Goal: Task Accomplishment & Management: Complete application form

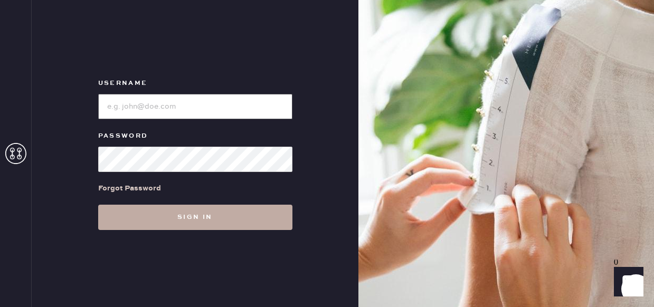
type input "reformationfillmore"
click at [180, 217] on button "Sign in" at bounding box center [195, 217] width 194 height 25
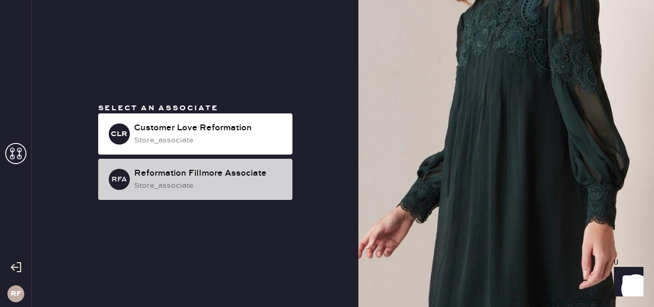
click at [179, 194] on div "RFA Reformation Fillmore Associate store_associate" at bounding box center [195, 179] width 194 height 41
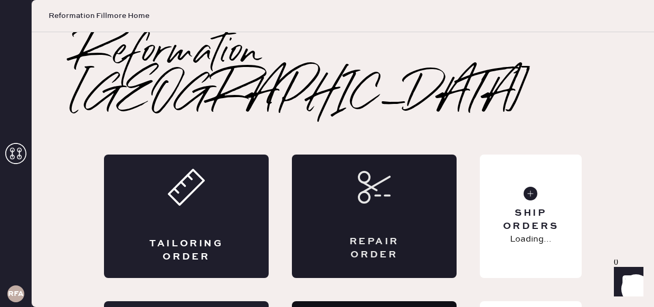
scroll to position [75, 0]
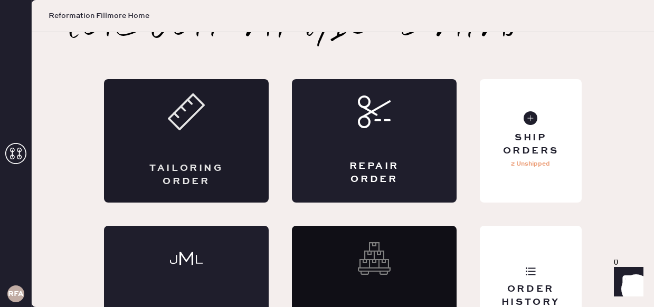
click at [224, 116] on div "Tailoring Order" at bounding box center [186, 140] width 165 height 123
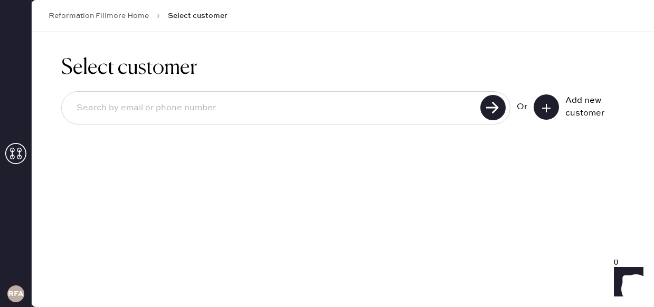
click at [227, 114] on input at bounding box center [272, 108] width 409 height 24
click at [308, 103] on input at bounding box center [272, 108] width 409 height 24
type input "mon"
click at [551, 102] on button at bounding box center [545, 106] width 25 height 25
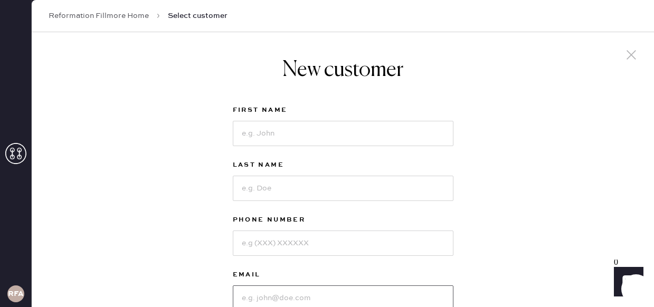
click at [277, 294] on input at bounding box center [343, 297] width 221 height 25
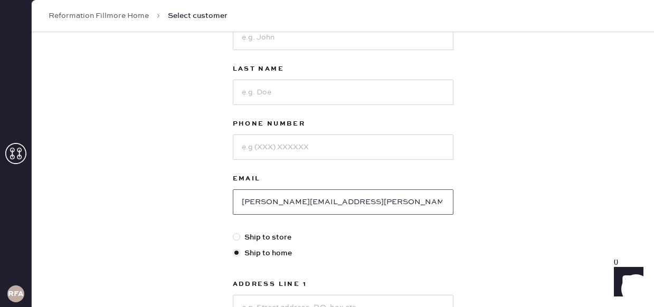
scroll to position [99, 0]
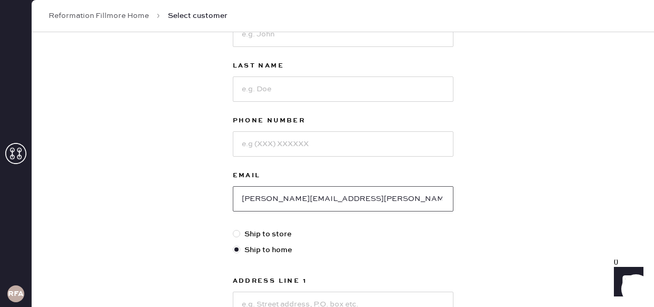
drag, startPoint x: 311, startPoint y: 199, endPoint x: 240, endPoint y: 200, distance: 70.7
click at [240, 199] on input "monique.td.nyguen@gmail.com" at bounding box center [343, 198] width 221 height 25
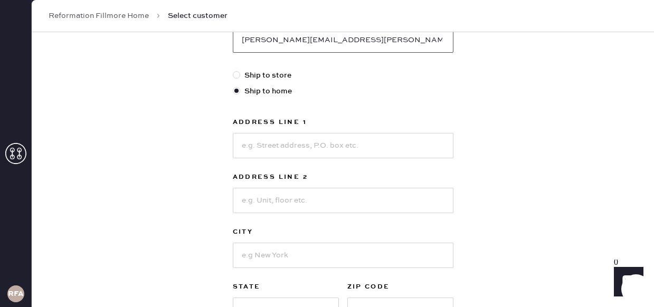
scroll to position [272, 0]
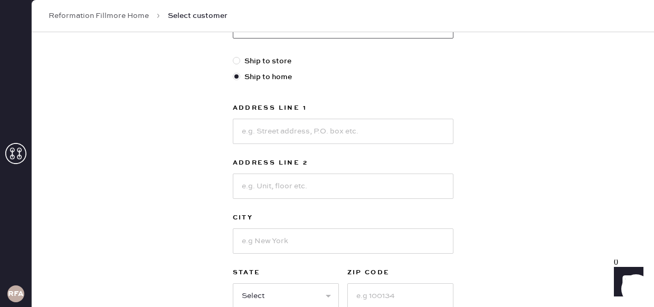
type input "[PERSON_NAME][EMAIL_ADDRESS][PERSON_NAME][DOMAIN_NAME]"
click at [276, 133] on input at bounding box center [343, 131] width 221 height 25
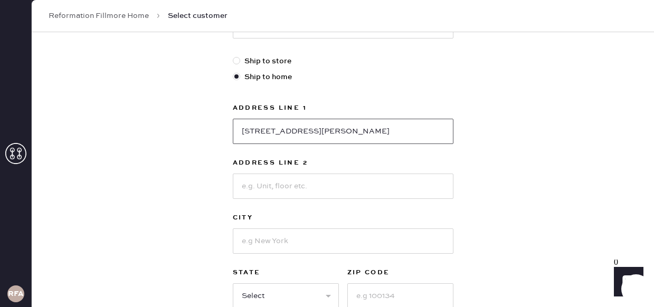
type input "[STREET_ADDRESS][PERSON_NAME]"
click at [267, 191] on input at bounding box center [343, 186] width 221 height 25
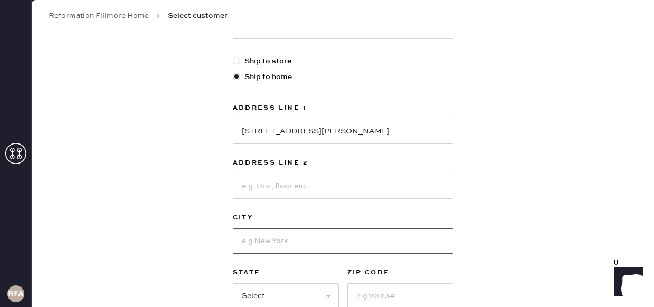
click at [260, 243] on input at bounding box center [343, 240] width 221 height 25
type input "[GEOGRAPHIC_DATA]"
click at [383, 294] on input at bounding box center [400, 295] width 106 height 25
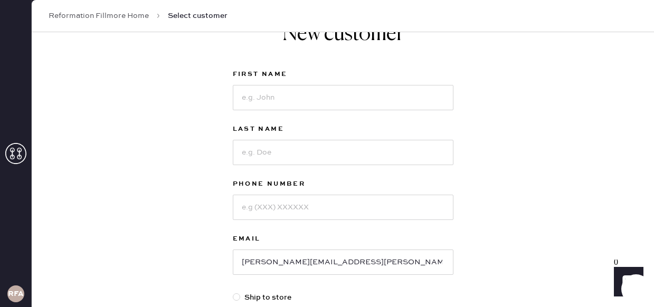
scroll to position [0, 0]
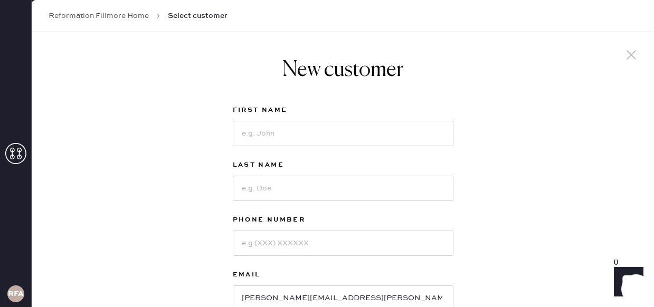
type input "94116"
click at [264, 131] on input at bounding box center [343, 133] width 221 height 25
type input "[PERSON_NAME]"
click at [245, 190] on input at bounding box center [343, 188] width 221 height 25
type input "M"
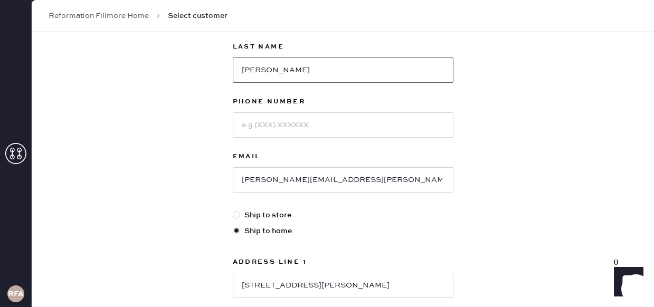
scroll to position [379, 0]
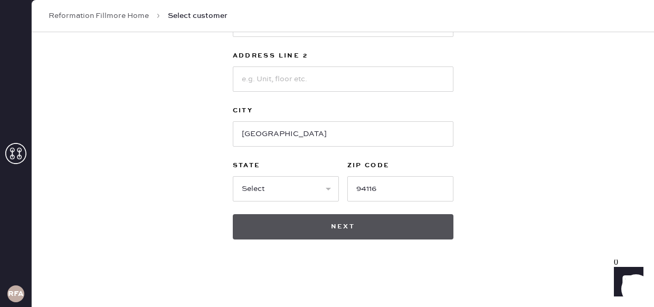
type input "[PERSON_NAME]"
click at [374, 228] on button "Next" at bounding box center [343, 226] width 221 height 25
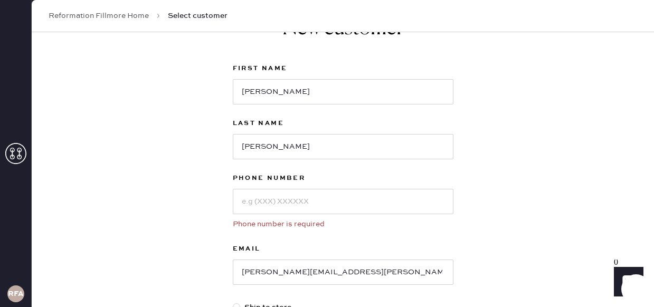
scroll to position [52, 0]
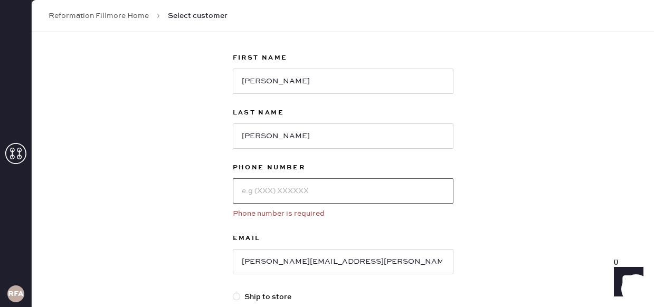
click at [260, 195] on input at bounding box center [343, 190] width 221 height 25
type input "4159261691"
click at [459, 228] on div "New customer First Name Monique Last Name Nguyen Phone Number 4159261691 Phone …" at bounding box center [342, 295] width 237 height 628
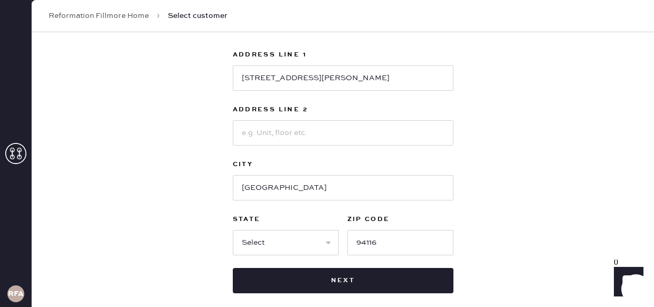
scroll to position [340, 0]
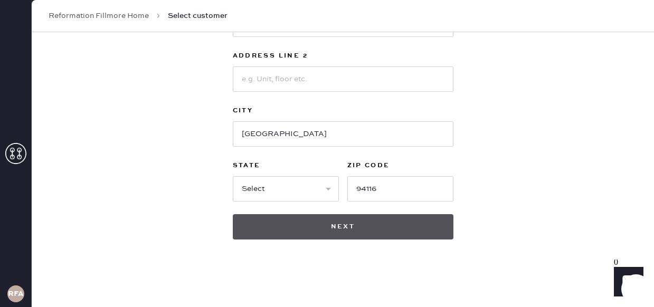
click at [359, 227] on button "Next" at bounding box center [343, 226] width 221 height 25
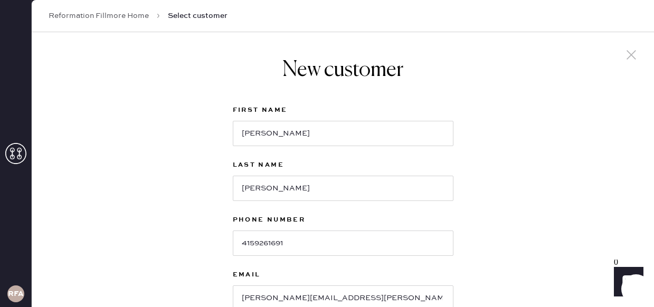
scroll to position [379, 0]
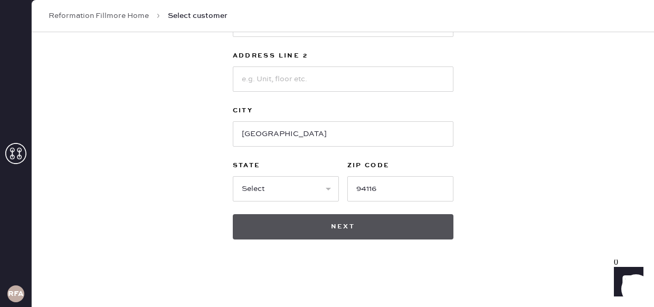
click at [354, 235] on button "Next" at bounding box center [343, 226] width 221 height 25
click at [353, 218] on button "Next" at bounding box center [343, 226] width 221 height 25
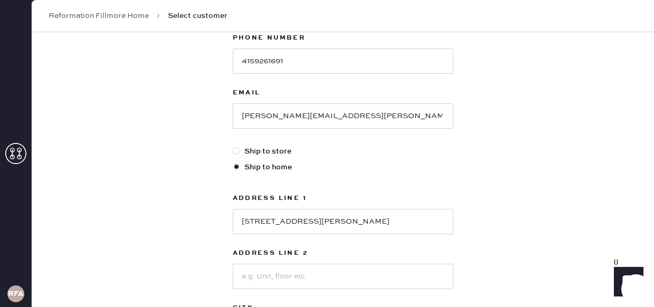
scroll to position [0, 0]
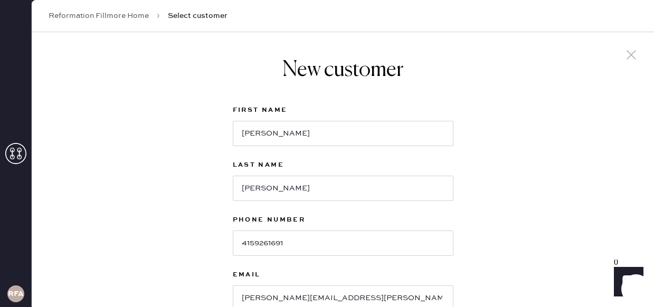
click at [632, 56] on use at bounding box center [630, 54] width 9 height 9
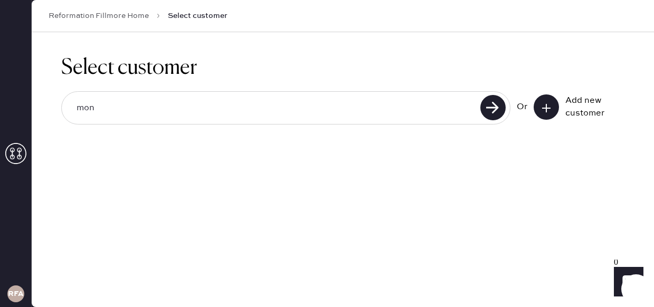
click at [545, 105] on icon at bounding box center [546, 108] width 11 height 11
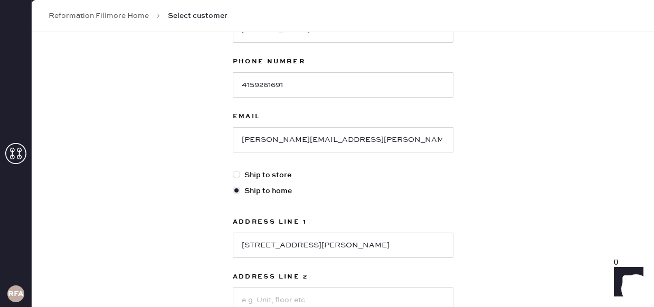
scroll to position [379, 0]
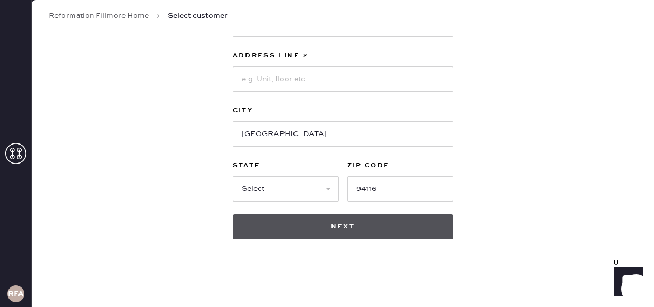
click at [357, 230] on button "Next" at bounding box center [343, 226] width 221 height 25
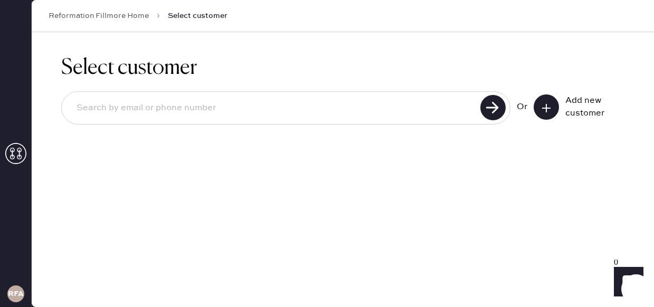
click at [545, 109] on use at bounding box center [546, 108] width 8 height 8
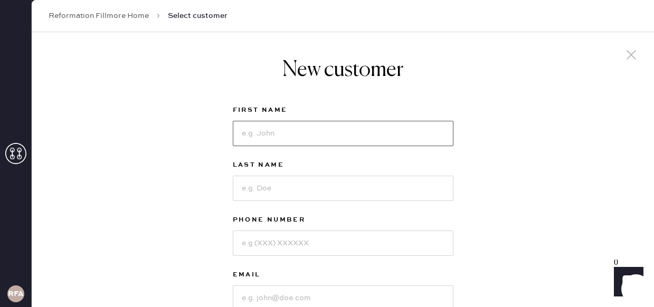
click at [265, 133] on input at bounding box center [343, 133] width 221 height 25
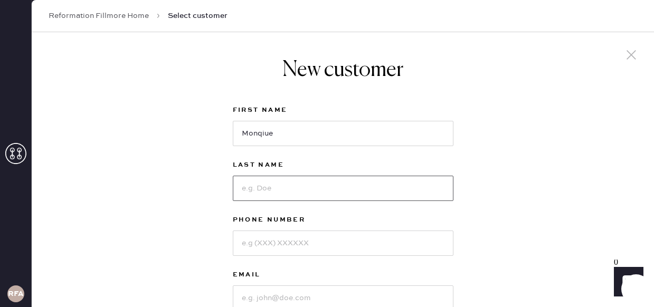
click at [273, 190] on input at bounding box center [343, 188] width 221 height 25
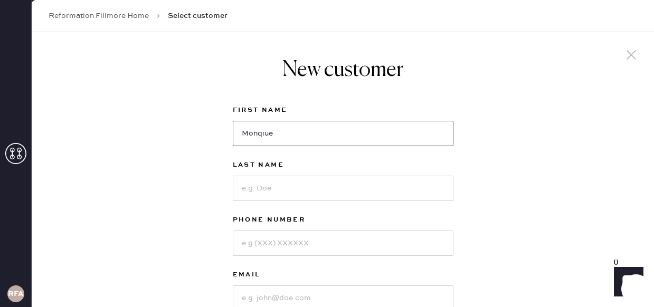
click at [263, 134] on input "Monqiue" at bounding box center [343, 133] width 221 height 25
type input "[PERSON_NAME]"
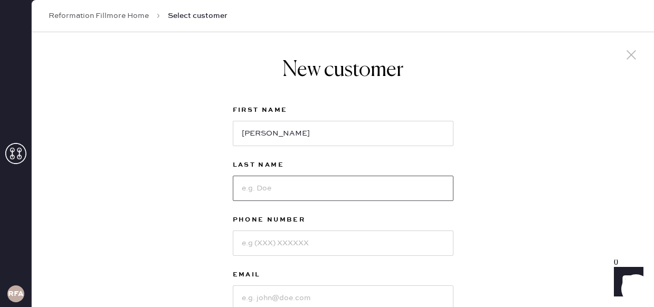
click at [261, 188] on input at bounding box center [343, 188] width 221 height 25
type input "[PERSON_NAME]"
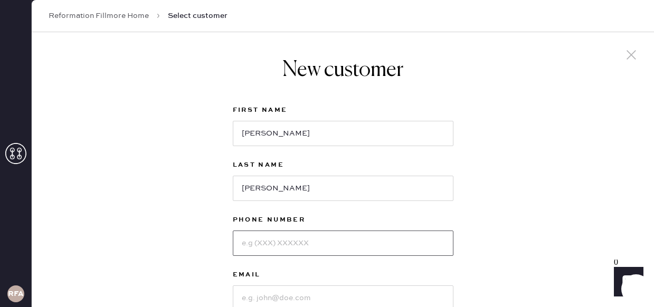
click at [263, 250] on input at bounding box center [343, 243] width 221 height 25
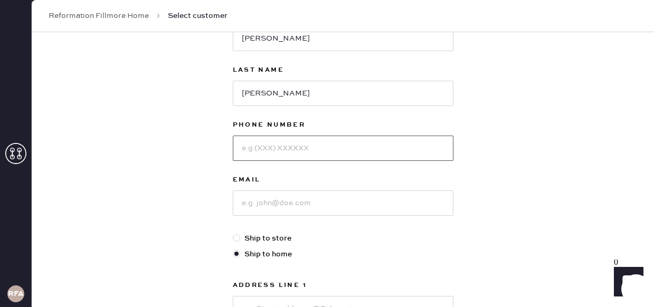
scroll to position [96, 0]
type input "4156372742"
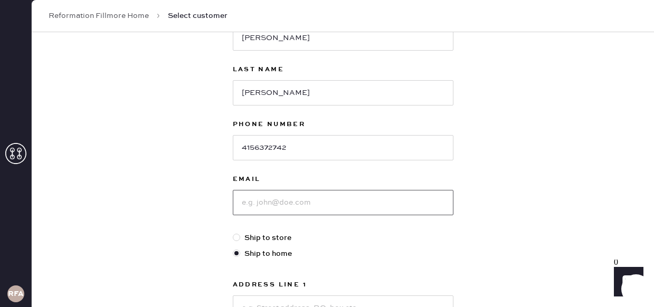
click at [266, 207] on input at bounding box center [343, 202] width 221 height 25
type input "[PERSON_NAME][EMAIL_ADDRESS][PERSON_NAME][DOMAIN_NAME]"
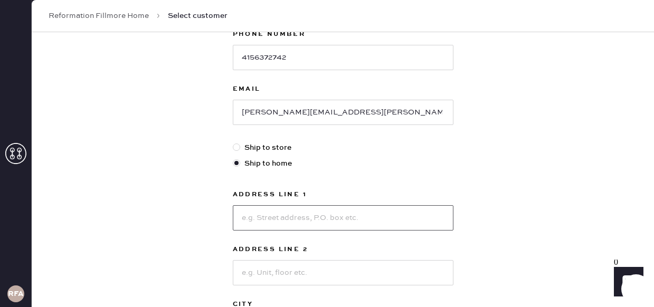
click at [263, 218] on input at bounding box center [343, 217] width 221 height 25
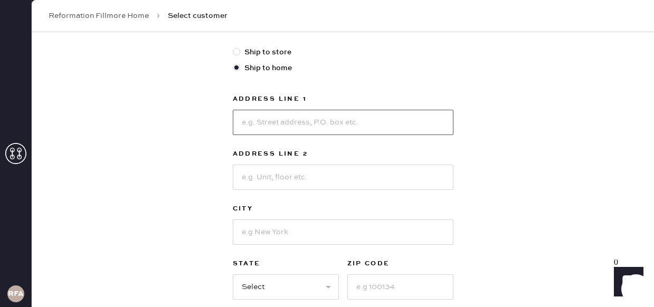
scroll to position [283, 0]
click at [256, 123] on input at bounding box center [343, 120] width 221 height 25
type input "[STREET_ADDRESS][PERSON_NAME]"
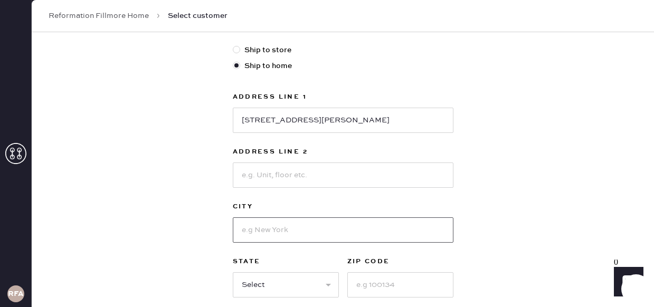
click at [292, 240] on input at bounding box center [343, 229] width 221 height 25
type input "[GEOGRAPHIC_DATA]"
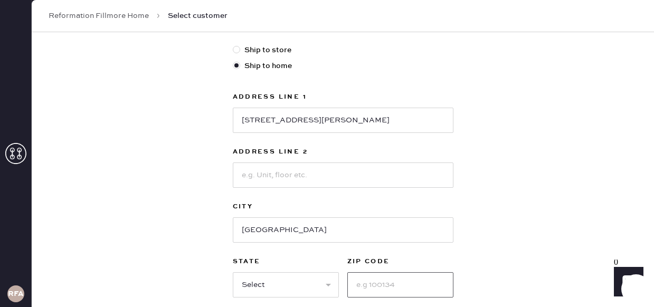
click at [396, 292] on input at bounding box center [400, 284] width 106 height 25
type input "94116"
click at [257, 295] on select "Select AK AL AR AZ CA CO CT [GEOGRAPHIC_DATA] DE FL [GEOGRAPHIC_DATA] HI [GEOGR…" at bounding box center [286, 284] width 106 height 25
select select "CA"
click at [233, 272] on select "Select AK AL AR AZ CA CO CT [GEOGRAPHIC_DATA] DE FL [GEOGRAPHIC_DATA] HI [GEOGR…" at bounding box center [286, 284] width 106 height 25
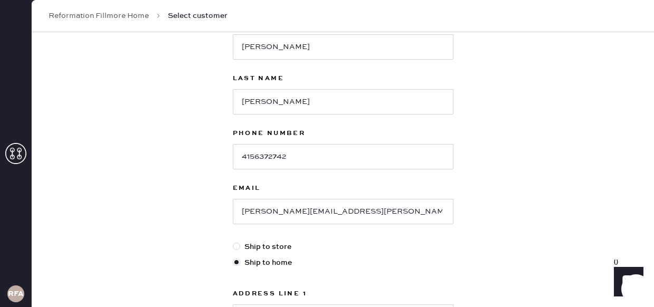
scroll to position [88, 0]
click at [326, 163] on input "4156372742" at bounding box center [343, 155] width 221 height 25
type input "4159261691"
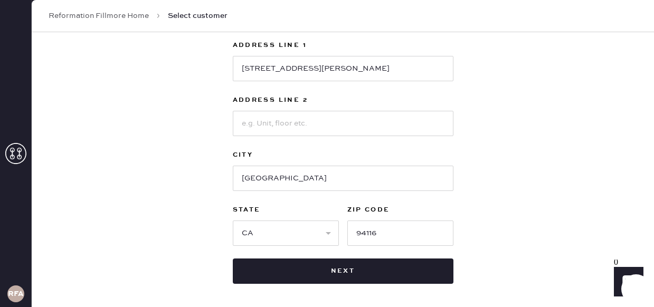
scroll to position [335, 0]
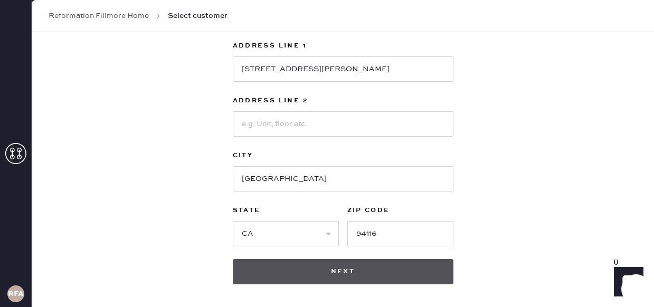
click at [315, 273] on button "Next" at bounding box center [343, 271] width 221 height 25
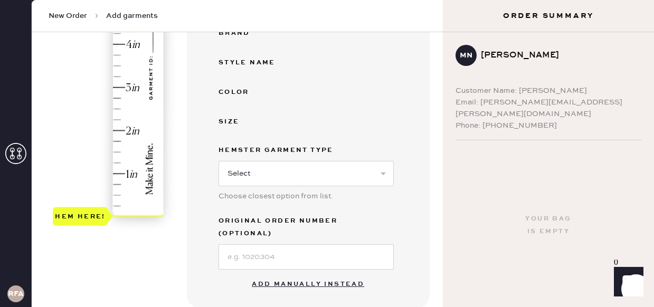
scroll to position [245, 0]
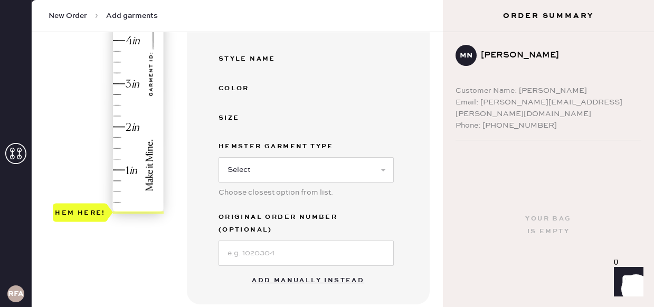
click at [291, 271] on button "Add manually instead" at bounding box center [307, 280] width 125 height 21
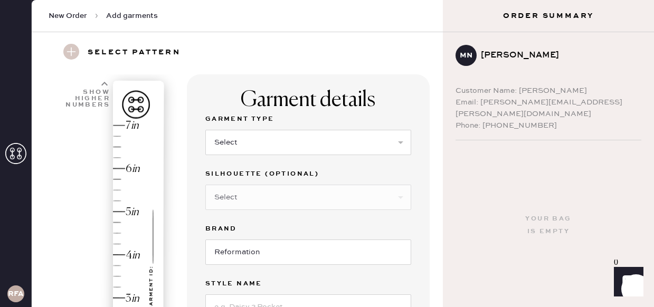
scroll to position [30, 0]
click at [257, 146] on select "Select Basic Skirt Jeans Leggings Pants Shorts Basic Sleeved Dress Basic Sleeve…" at bounding box center [308, 143] width 206 height 25
select select "6"
click at [205, 131] on select "Select Basic Skirt Jeans Leggings Pants Shorts Basic Sleeved Dress Basic Sleeve…" at bounding box center [308, 143] width 206 height 25
click at [250, 205] on select "Select Maxi Dress Midi Dress Mini Dress Other" at bounding box center [308, 198] width 206 height 25
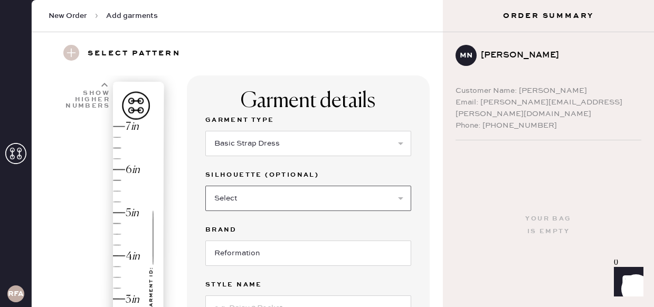
select select "39"
click at [205, 186] on select "Select Maxi Dress Midi Dress Mini Dress Other" at bounding box center [308, 198] width 206 height 25
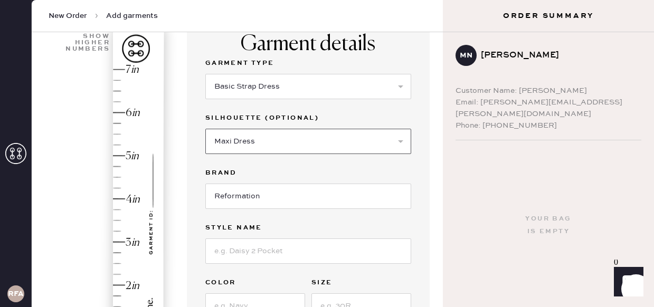
scroll to position [87, 0]
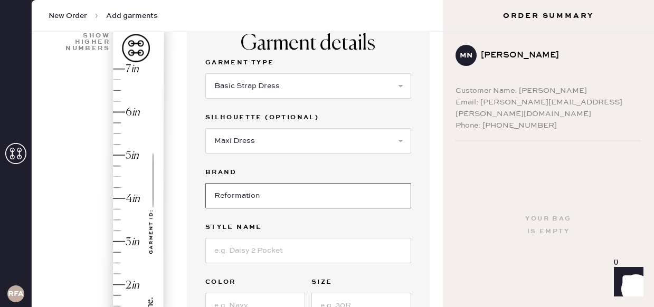
click at [260, 194] on input "Reformation" at bounding box center [308, 195] width 206 height 25
click at [264, 250] on input at bounding box center [308, 250] width 206 height 25
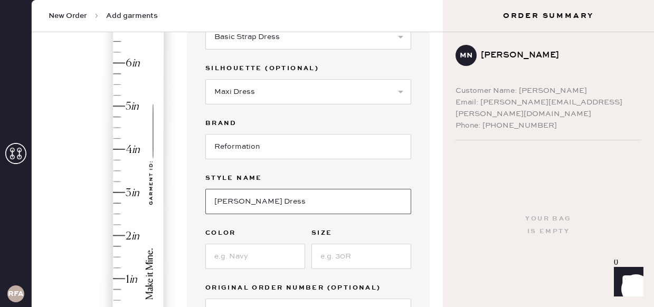
scroll to position [137, 0]
type input "[PERSON_NAME] Dress"
click at [270, 256] on input at bounding box center [255, 255] width 100 height 25
type input "Shade Garden"
click at [367, 261] on input at bounding box center [361, 255] width 100 height 25
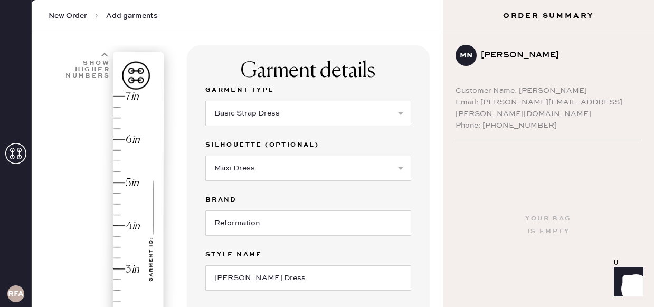
scroll to position [59, 0]
type input "2"
click at [105, 56] on icon at bounding box center [104, 55] width 6 height 6
type input "7.75"
click at [119, 109] on div "Hem here!" at bounding box center [109, 247] width 112 height 311
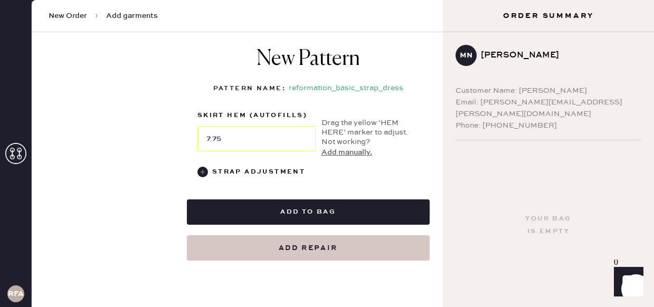
scroll to position [475, 0]
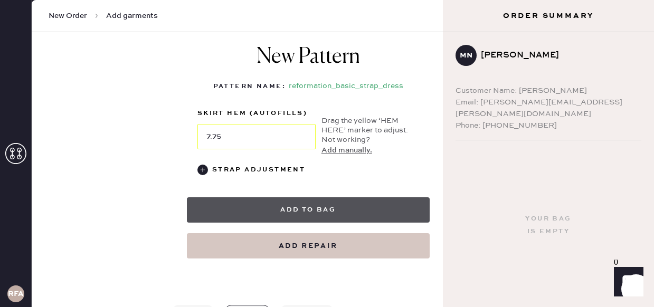
click at [308, 211] on button "Add to bag" at bounding box center [308, 209] width 243 height 25
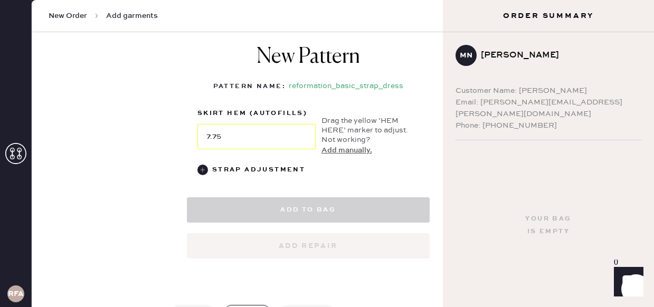
select select "6"
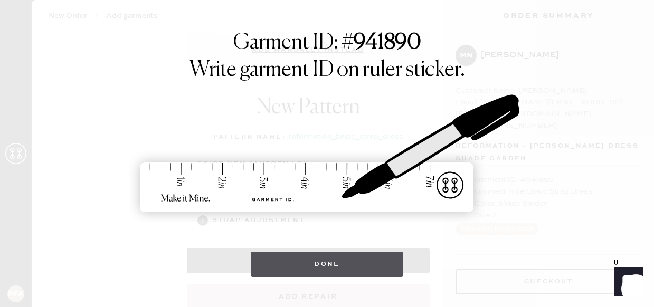
click at [318, 270] on button "Done" at bounding box center [327, 264] width 152 height 25
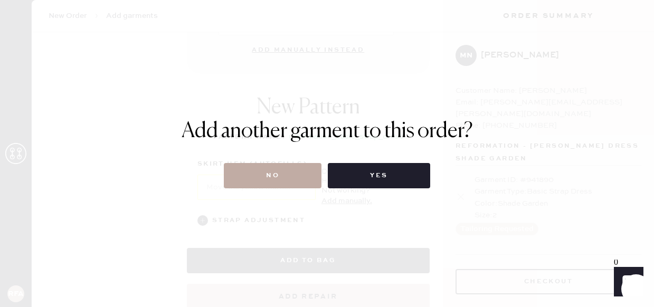
click at [288, 170] on button "No" at bounding box center [273, 175] width 98 height 25
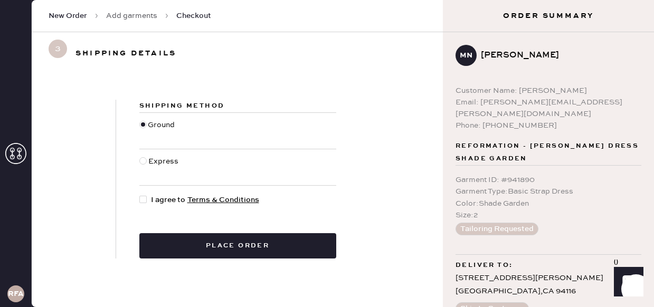
click at [144, 159] on div at bounding box center [142, 160] width 7 height 7
click at [140, 156] on input "Express" at bounding box center [139, 156] width 1 height 1
radio input "true"
click at [147, 204] on div at bounding box center [145, 200] width 12 height 12
click at [140, 195] on input "I agree to Terms & Conditions" at bounding box center [139, 194] width 1 height 1
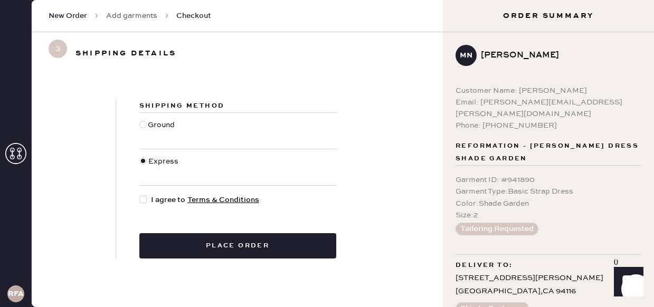
checkbox input "true"
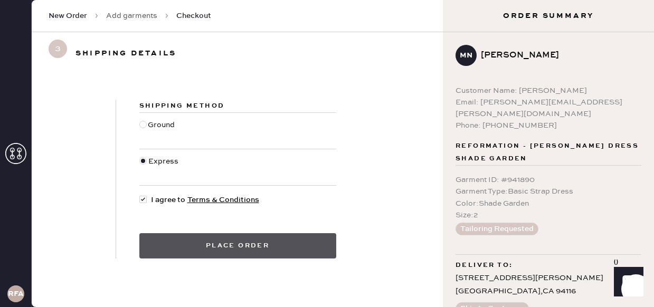
click at [285, 247] on button "Place order" at bounding box center [237, 245] width 197 height 25
